Goal: Navigation & Orientation: Understand site structure

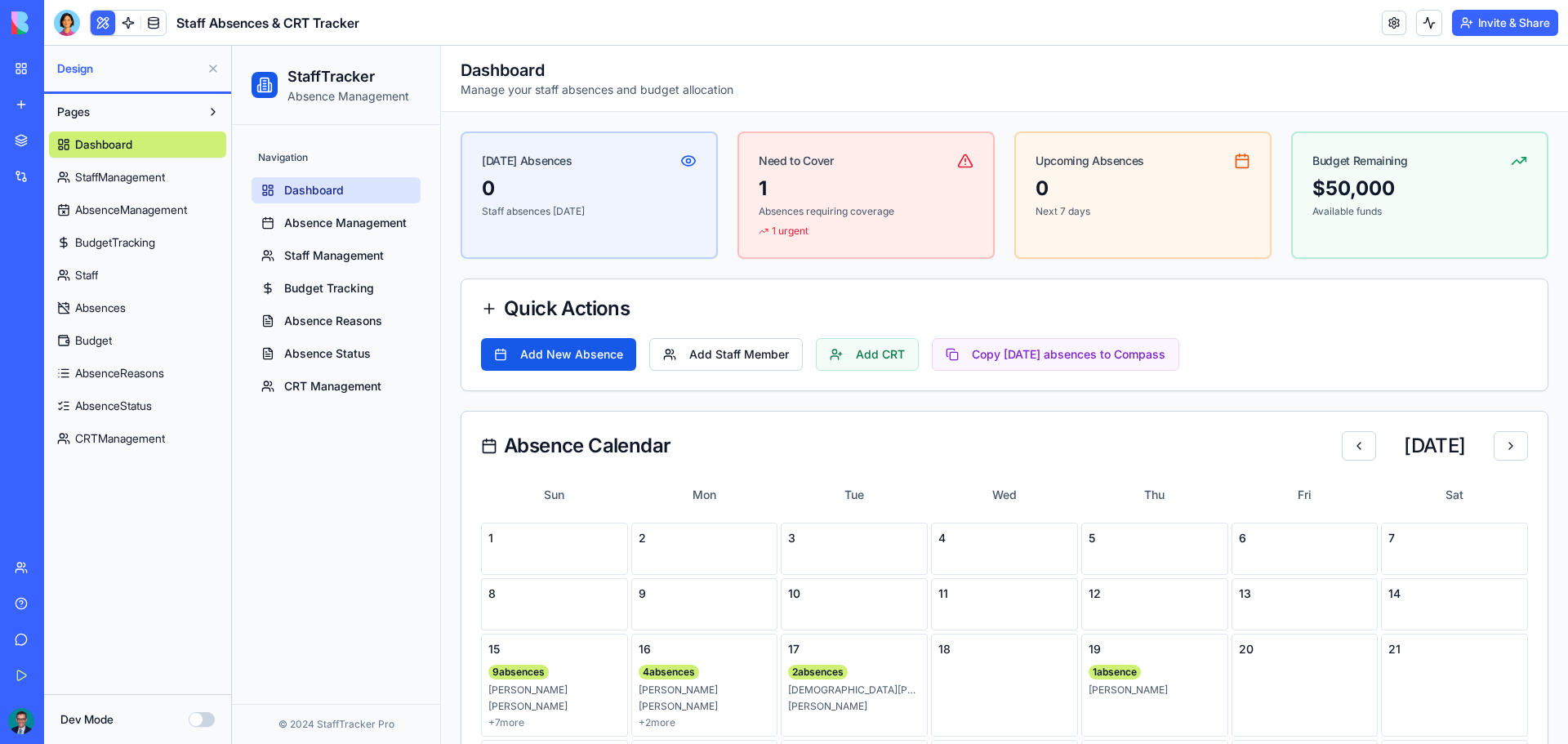
click at [208, 67] on button at bounding box center [213, 69] width 26 height 26
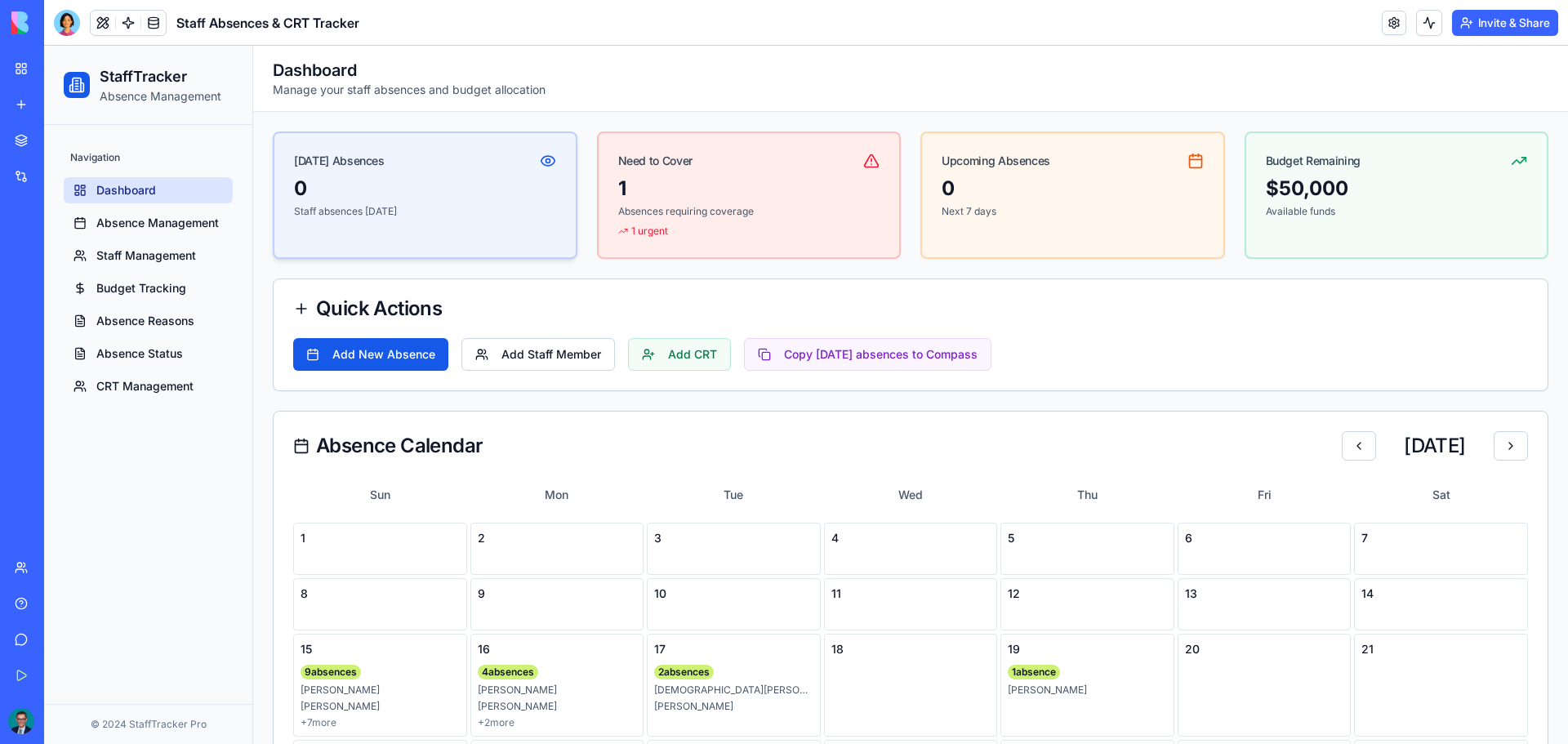
click at [381, 178] on div "0" at bounding box center [425, 189] width 262 height 26
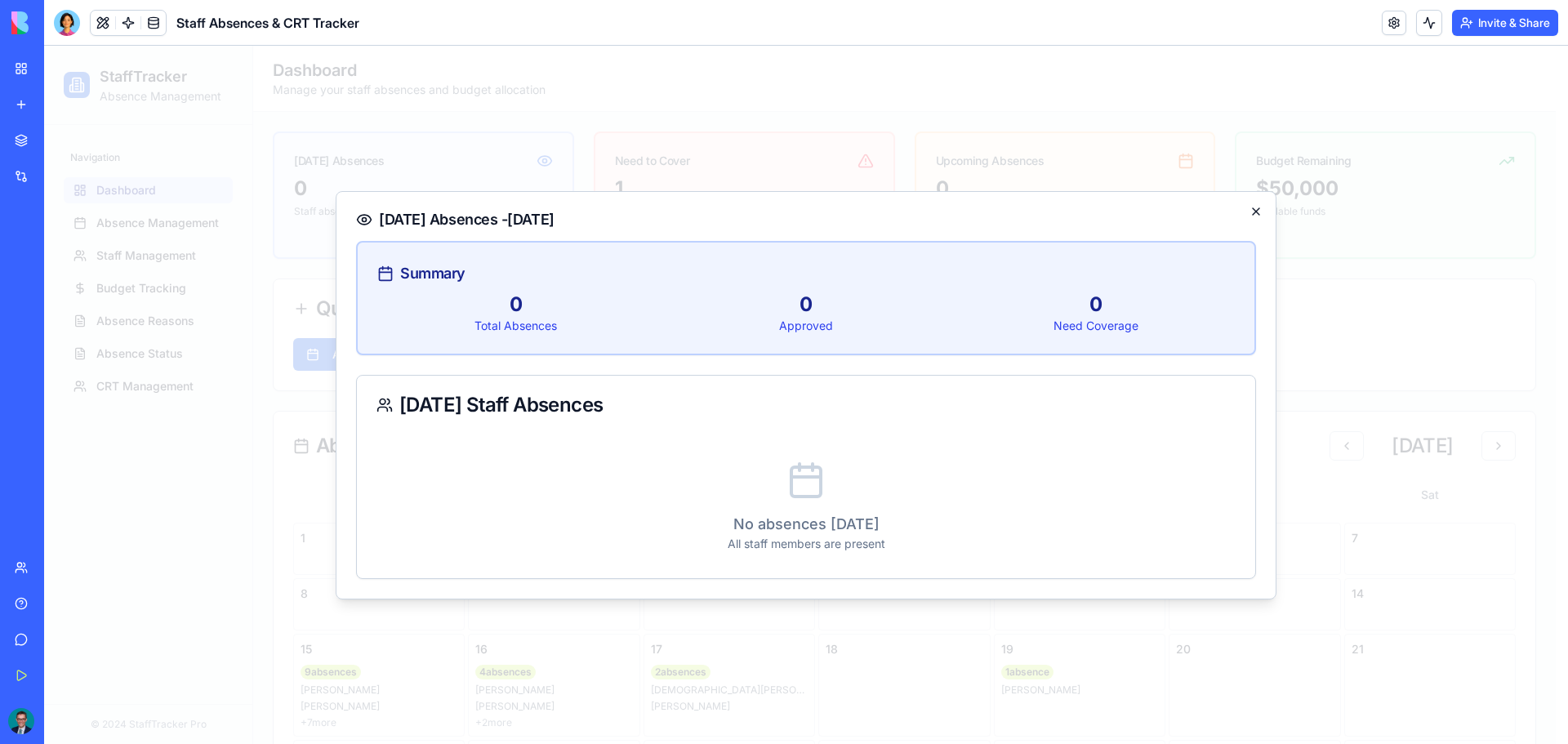
click at [1257, 209] on icon "button" at bounding box center [1257, 211] width 13 height 13
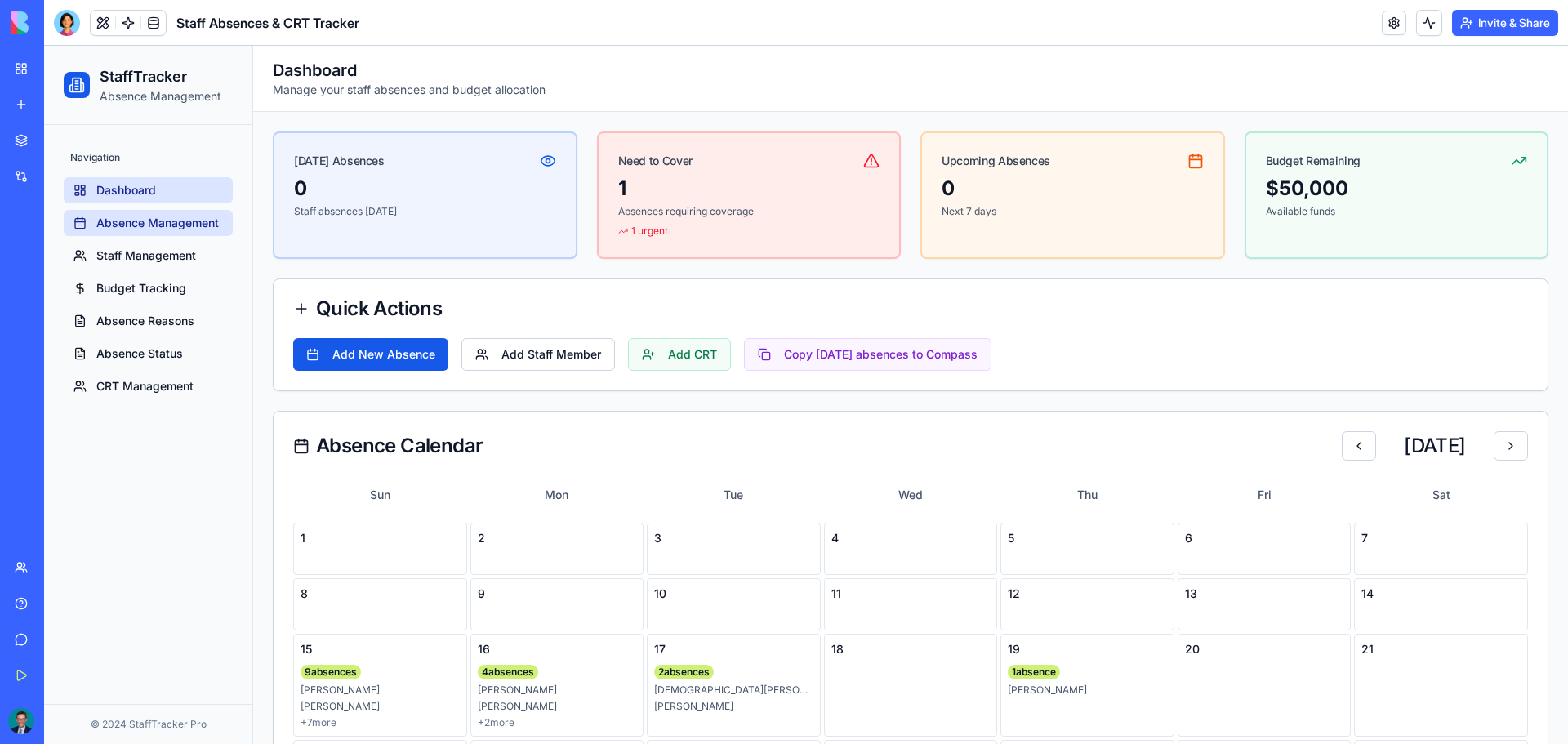
click at [92, 214] on link "Absence Management" at bounding box center [148, 223] width 169 height 26
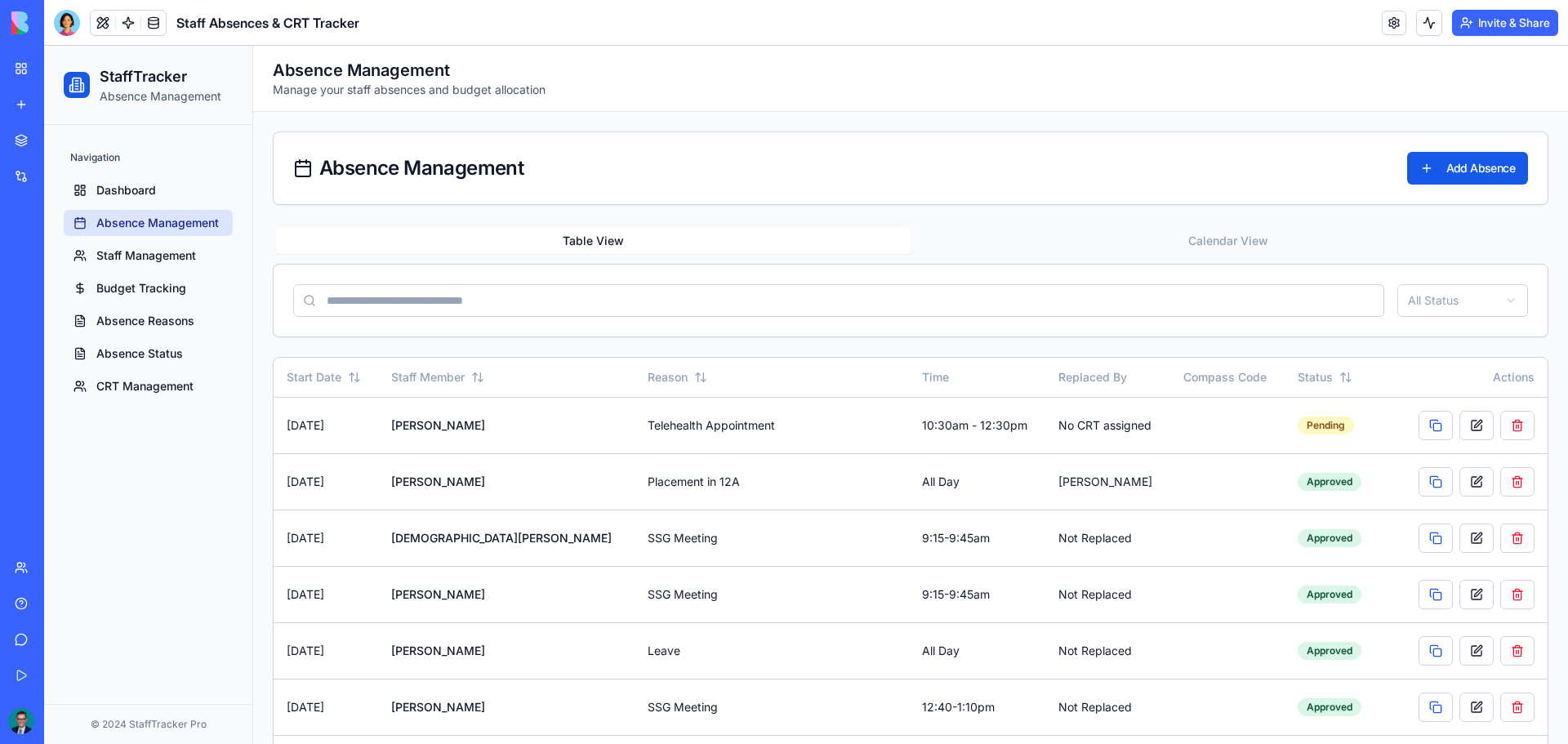
click at [1197, 239] on button "Calendar View" at bounding box center [1228, 241] width 634 height 26
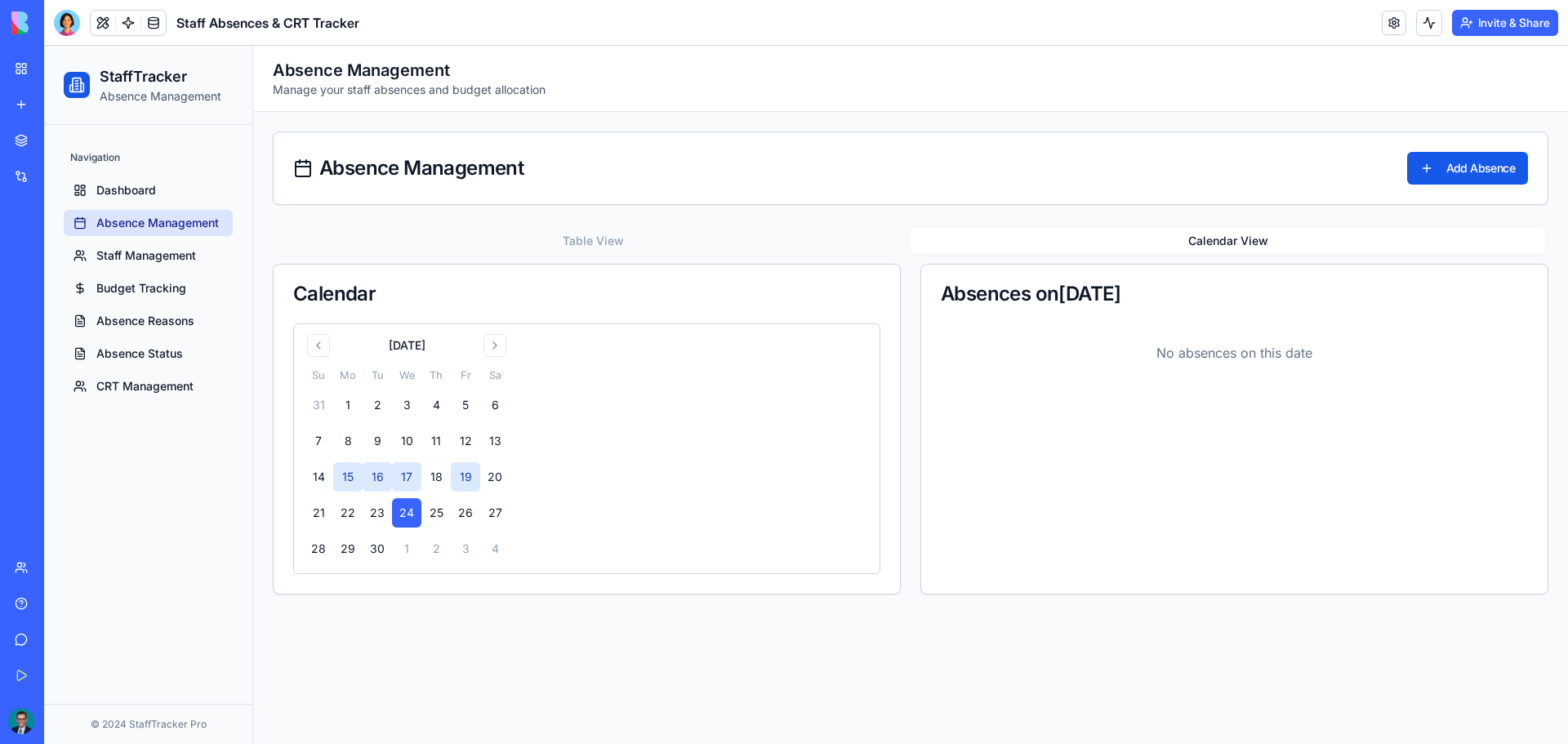
click at [342, 484] on button "15" at bounding box center [348, 477] width 30 height 30
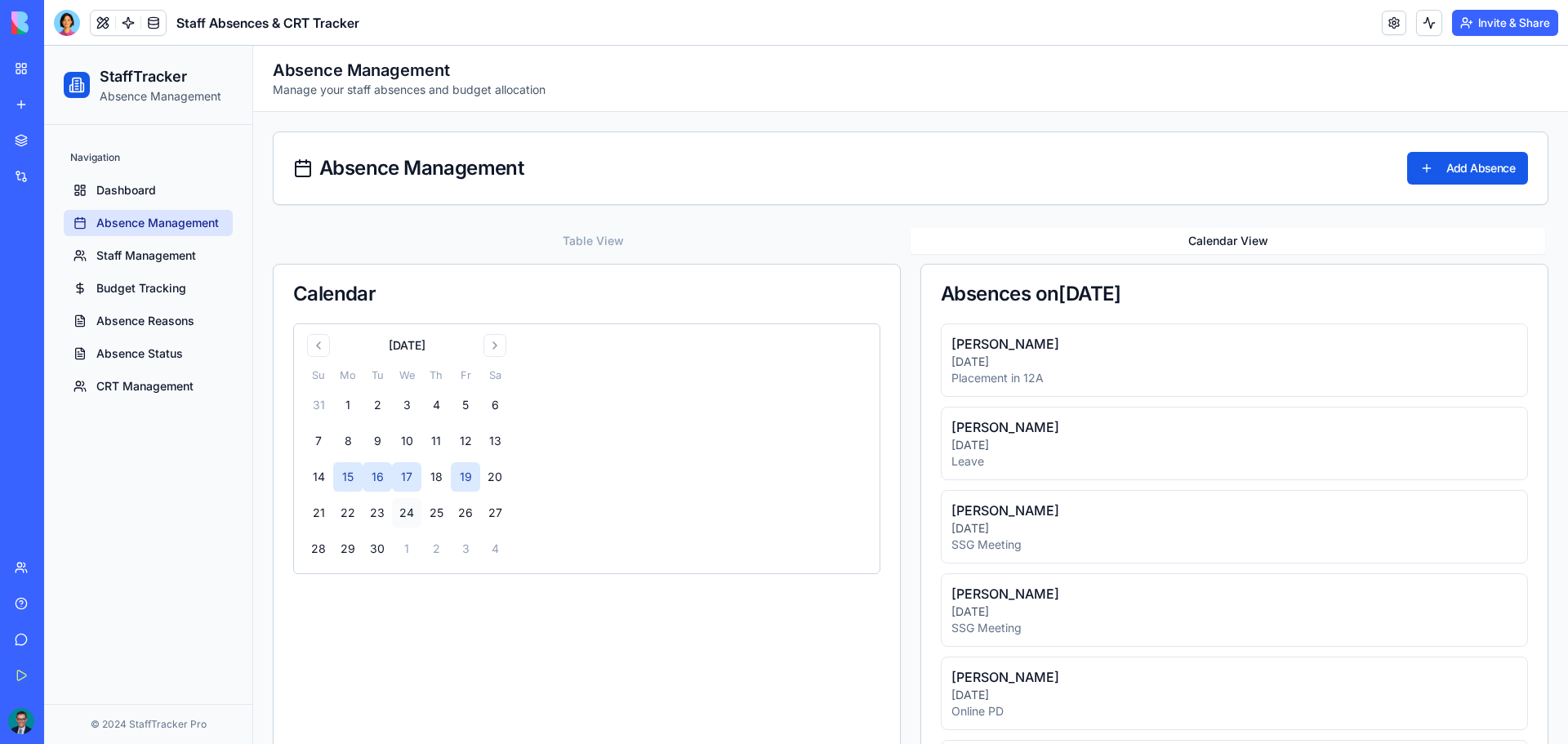
click at [597, 228] on button "Table View" at bounding box center [593, 241] width 634 height 26
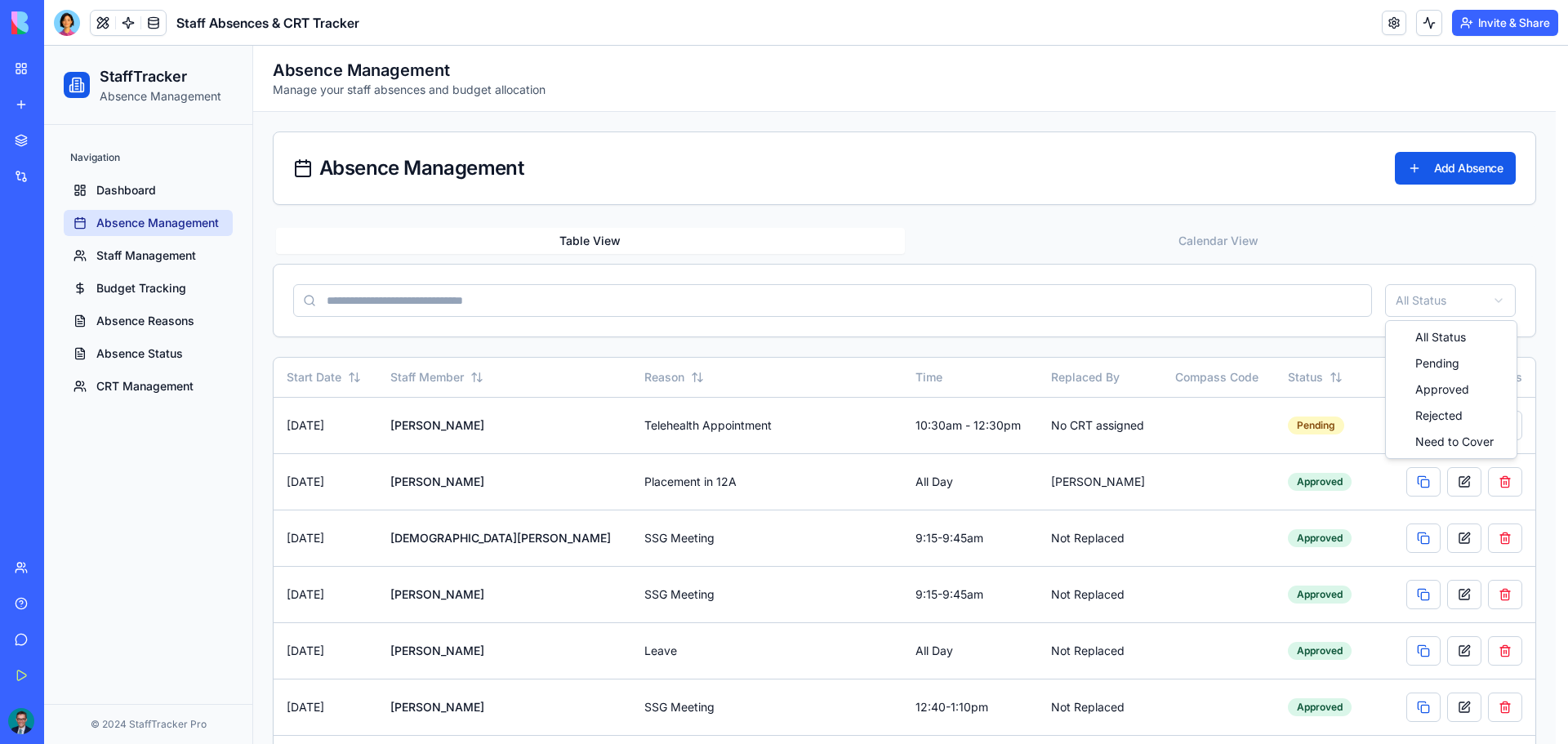
click at [1447, 309] on html "StaffTracker Absence Management Navigation Dashboard Absence Management Staff M…" at bounding box center [805, 681] width 1524 height 1272
click at [319, 383] on html "StaffTracker Absence Management Navigation Dashboard Absence Management Staff M…" at bounding box center [805, 681] width 1524 height 1272
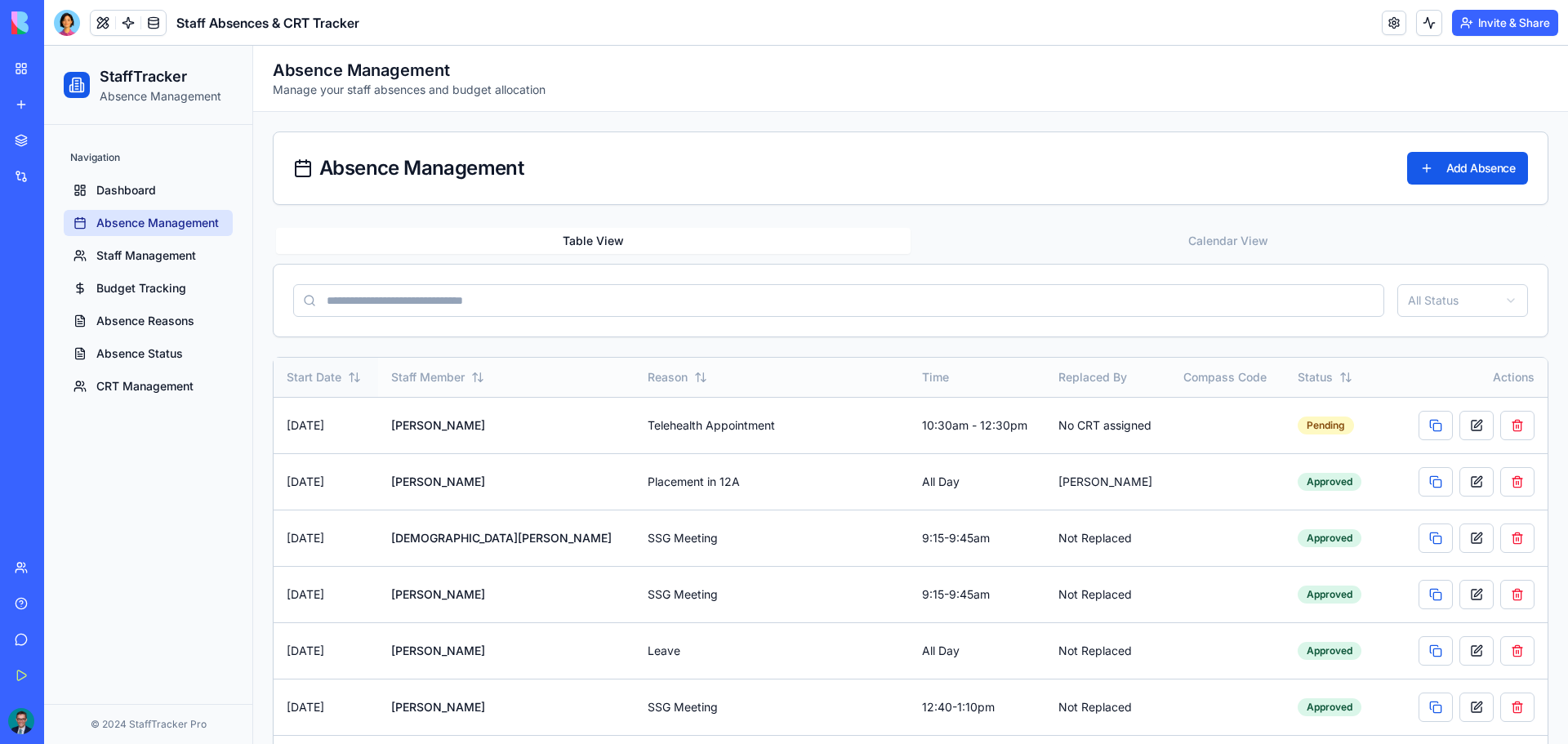
click at [358, 377] on icon at bounding box center [354, 377] width 13 height 13
click at [358, 377] on icon at bounding box center [354, 375] width 7 height 4
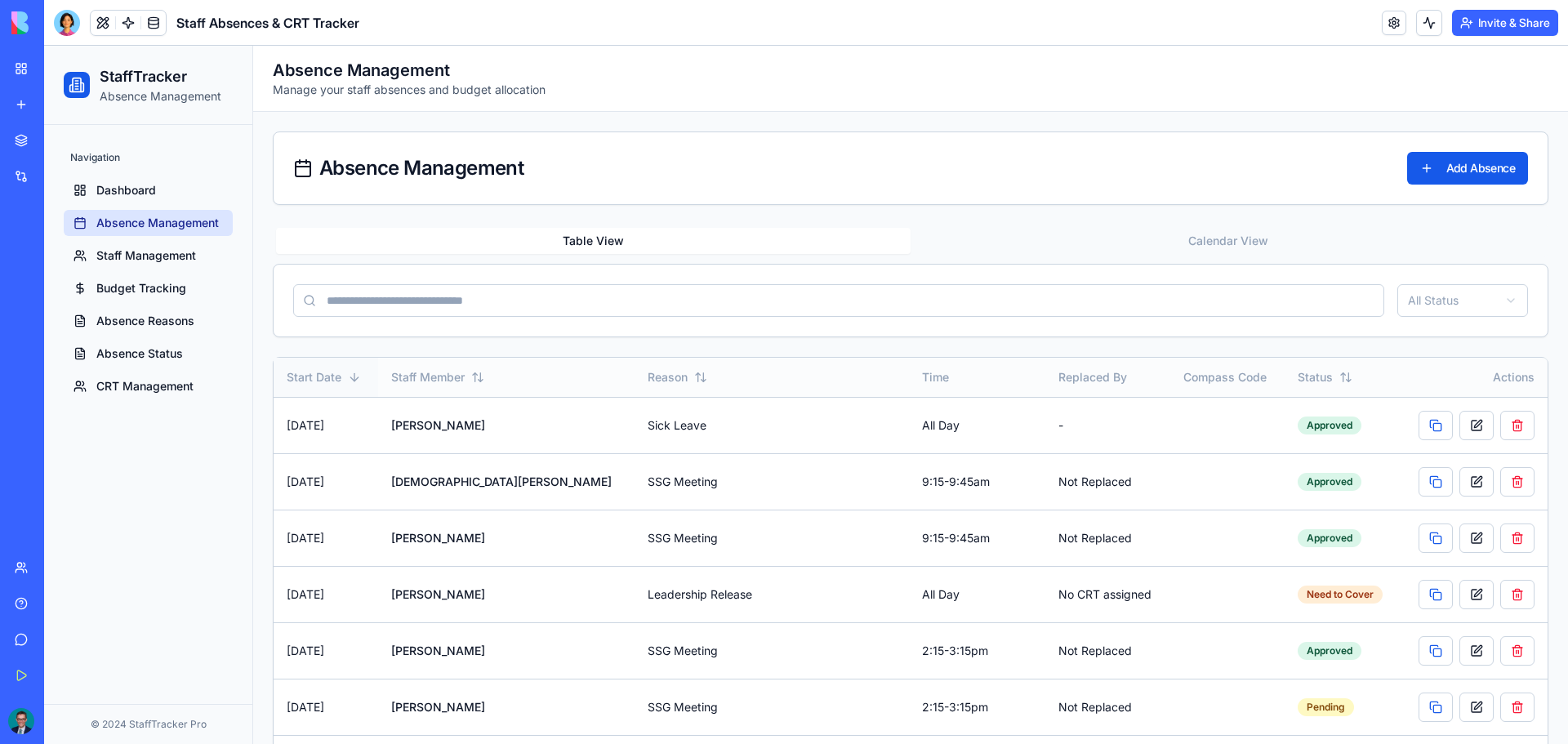
drag, startPoint x: 358, startPoint y: 377, endPoint x: 924, endPoint y: 308, distance: 570.2
click at [924, 308] on input at bounding box center [839, 301] width 1091 height 33
click at [762, 190] on div "Absence Management Add Absence" at bounding box center [910, 168] width 1274 height 72
click at [168, 253] on span "Staff Management" at bounding box center [146, 256] width 100 height 17
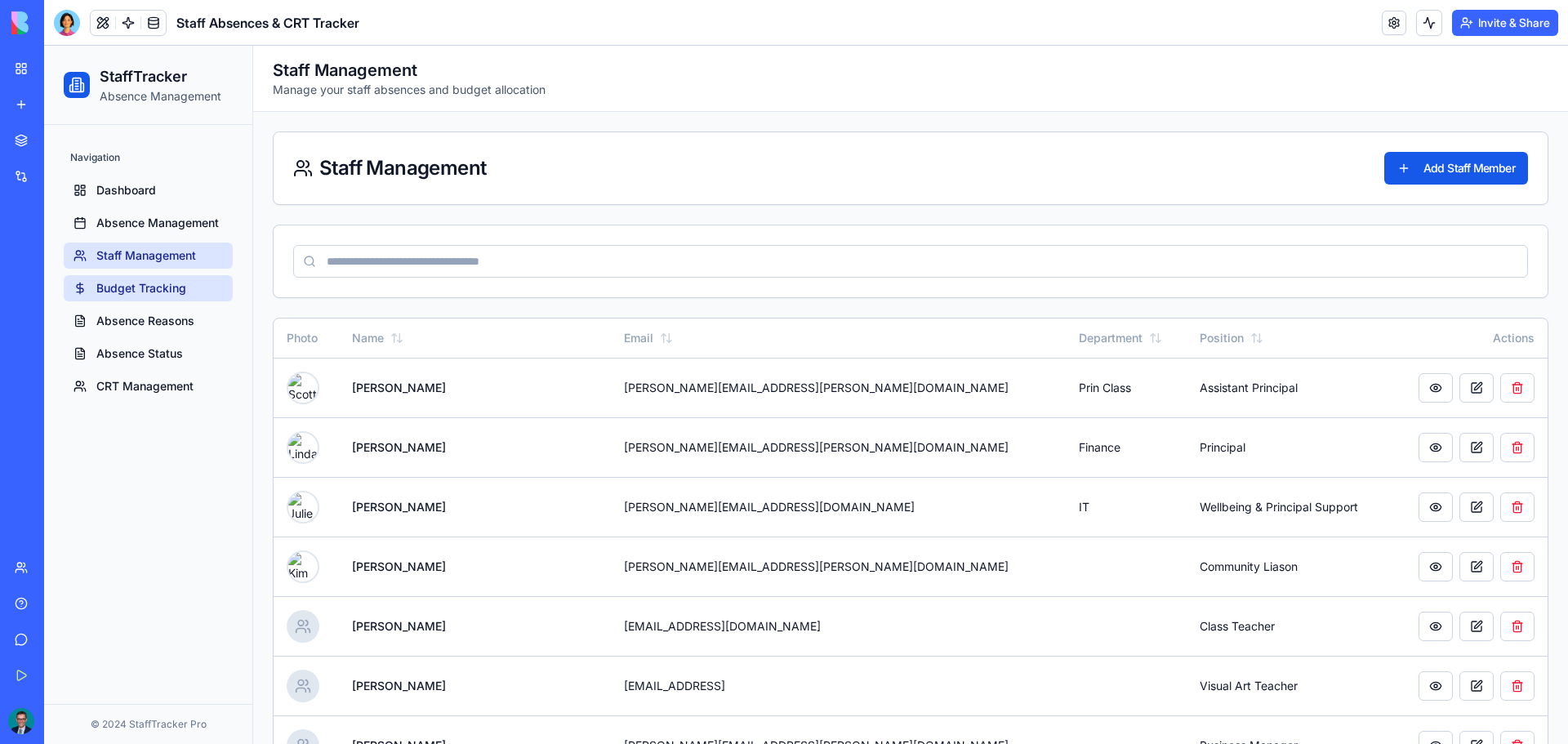
click at [158, 292] on span "Budget Tracking" at bounding box center [141, 288] width 90 height 17
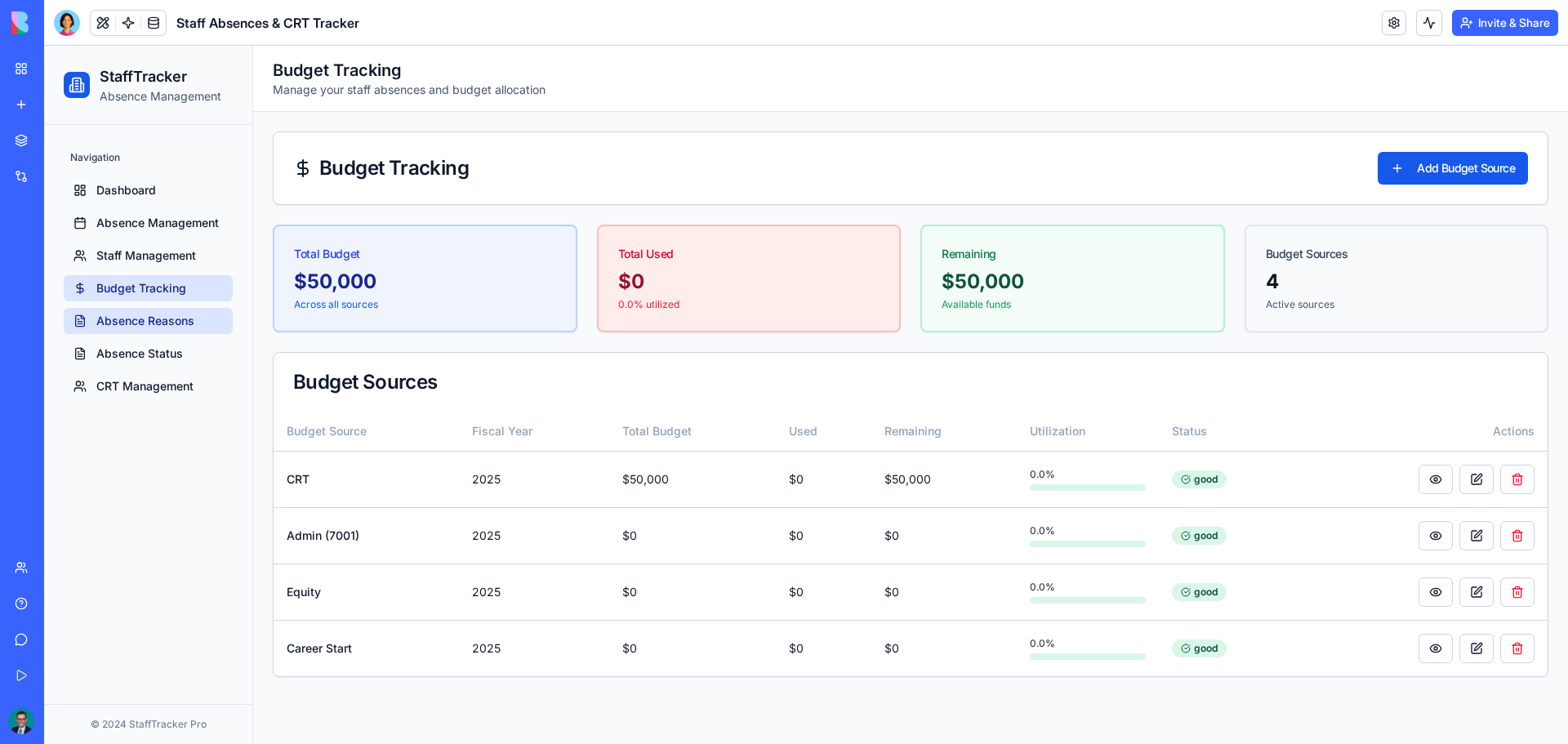
click at [188, 320] on span "Absence Reasons" at bounding box center [145, 321] width 98 height 17
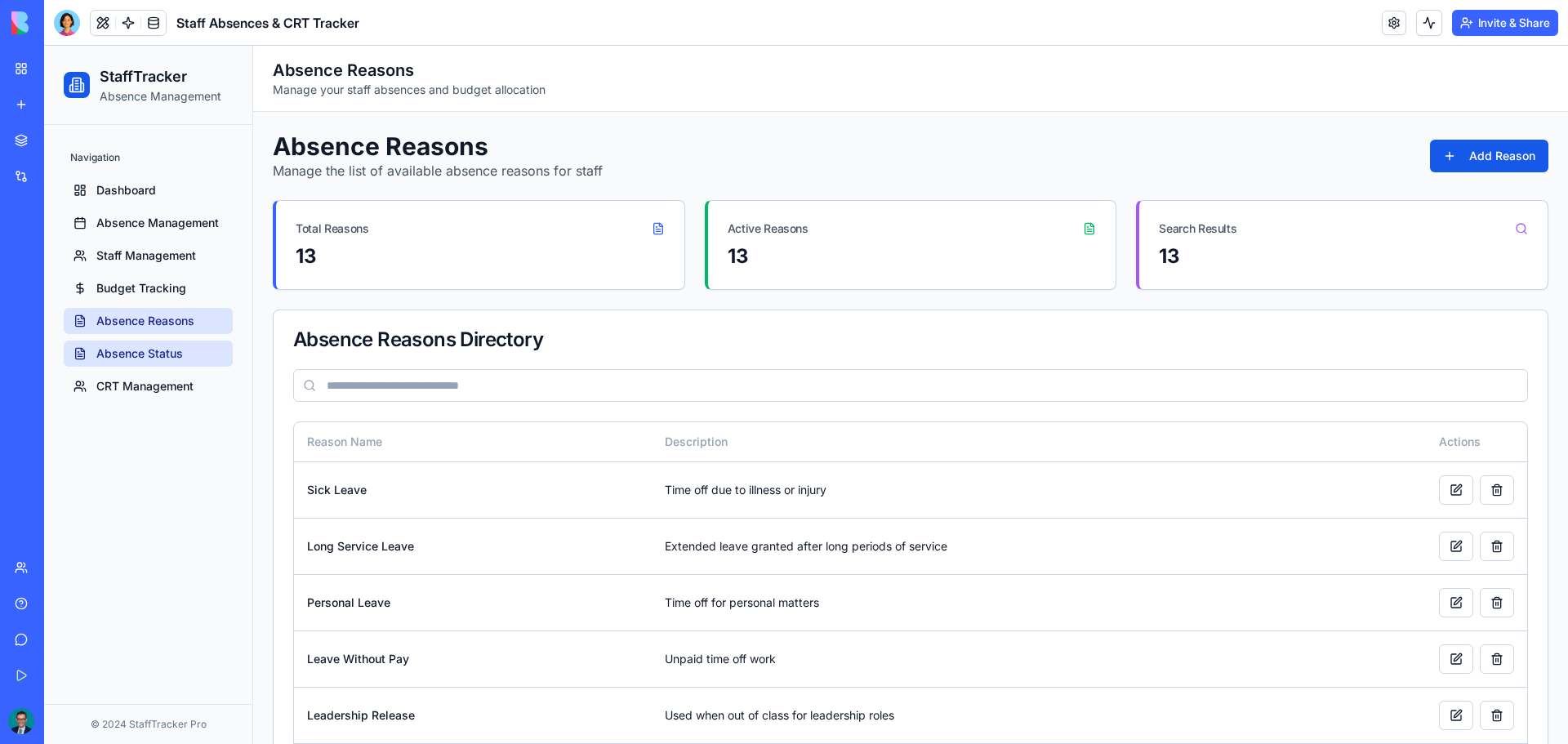
click at [159, 344] on link "Absence Status" at bounding box center [148, 353] width 169 height 26
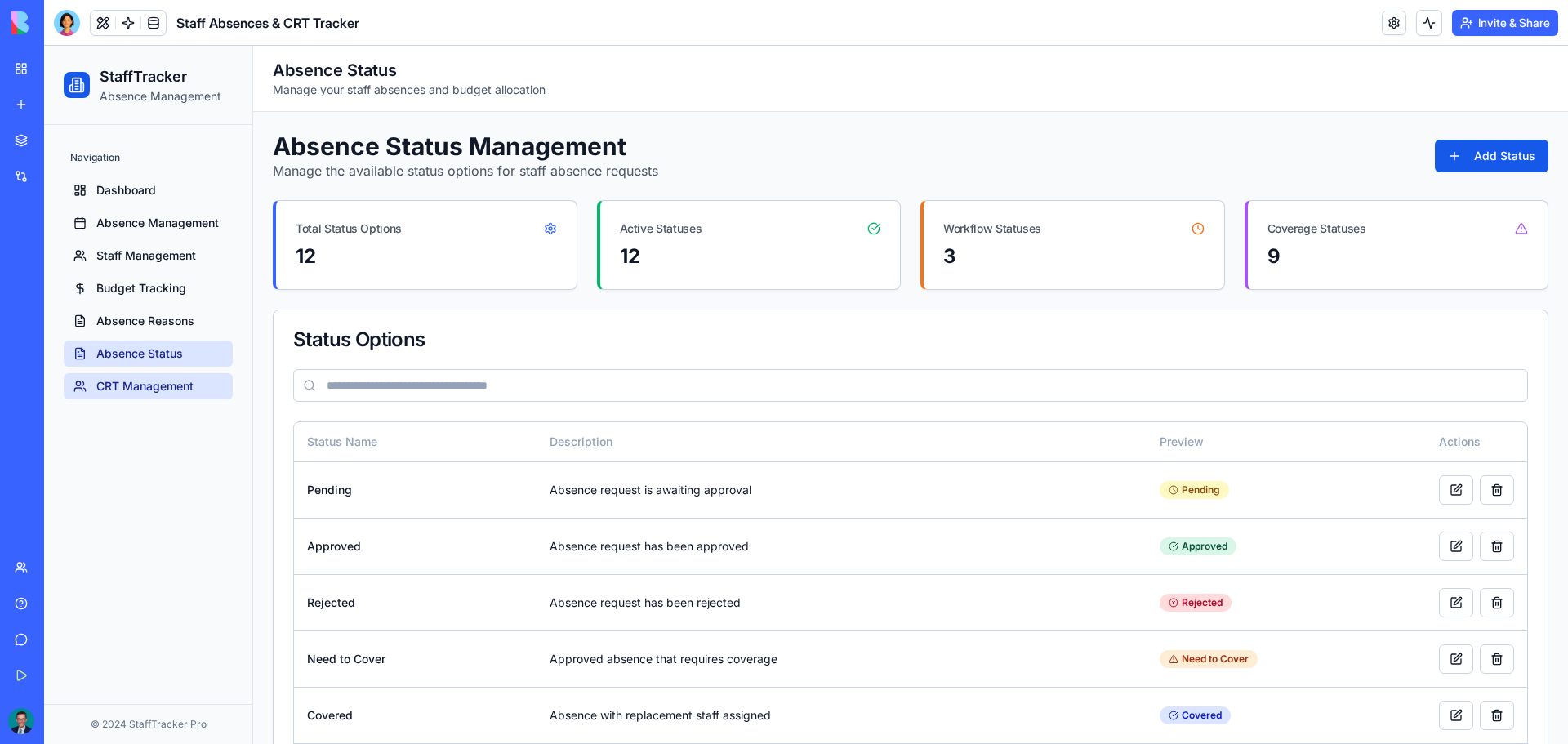
click at [121, 391] on span "CRT Management" at bounding box center [145, 386] width 97 height 17
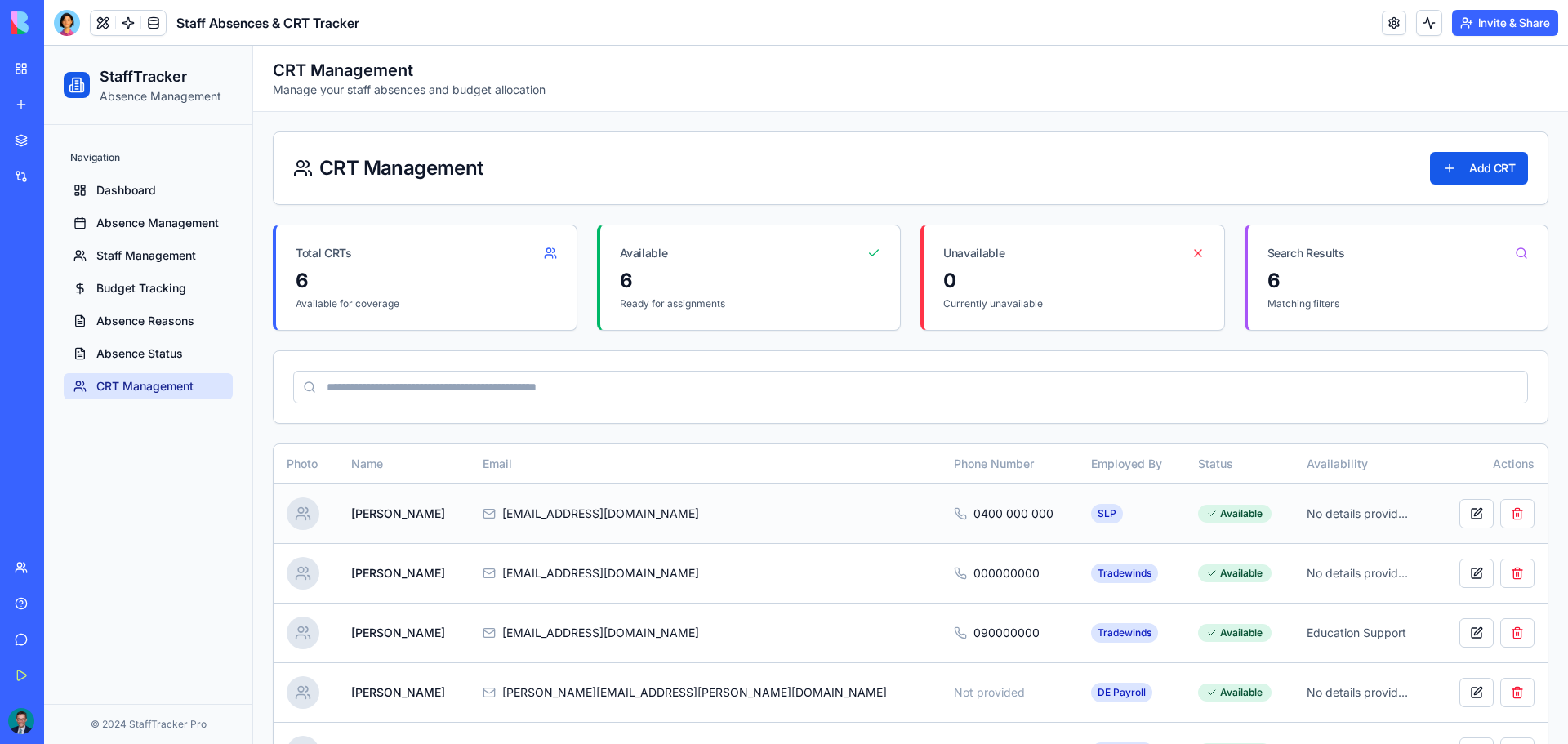
scroll to position [117, 0]
